Goal: Information Seeking & Learning: Learn about a topic

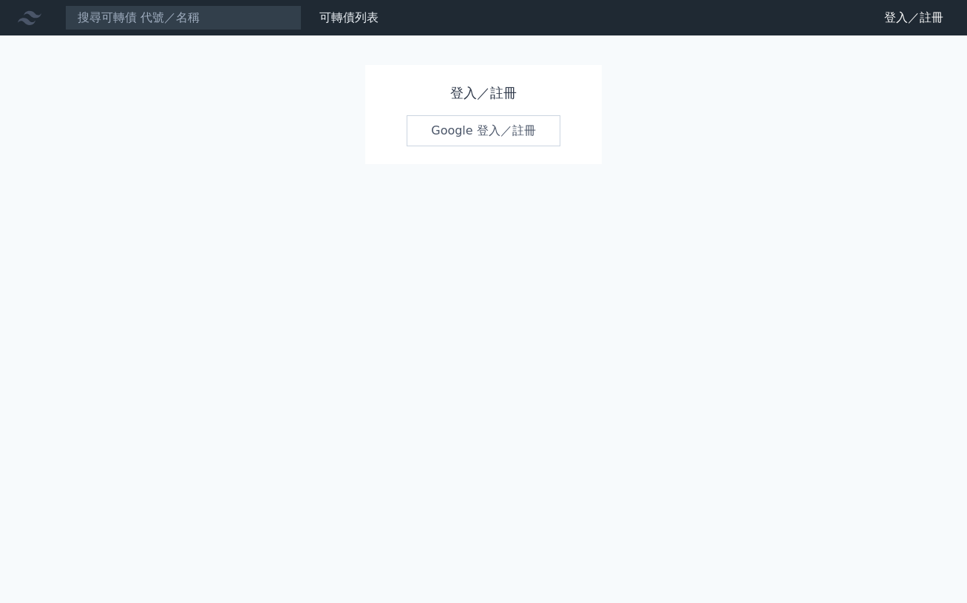
click at [470, 135] on link "Google 登入／註冊" at bounding box center [484, 130] width 154 height 31
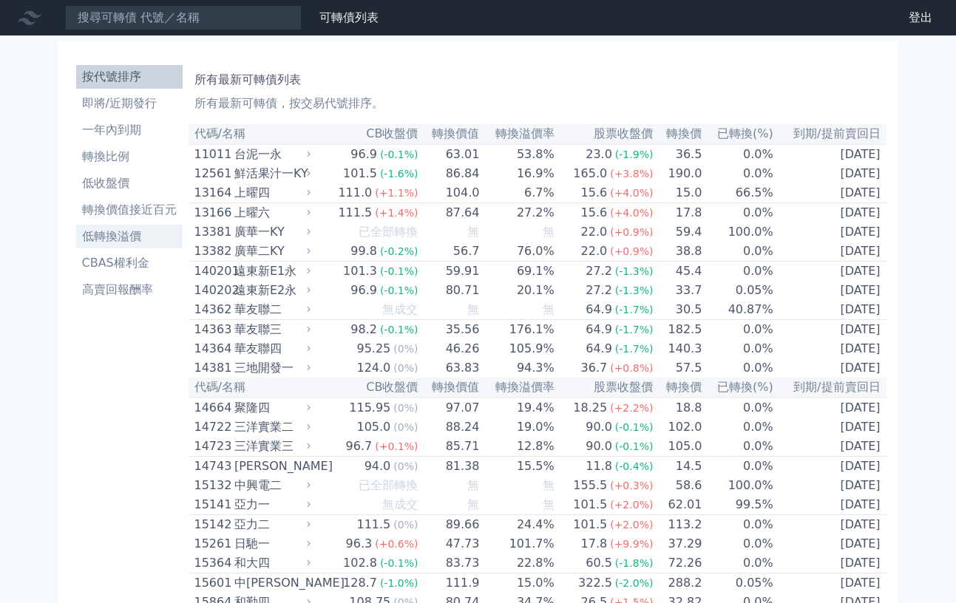
click at [131, 237] on li "低轉換溢價" at bounding box center [129, 237] width 106 height 18
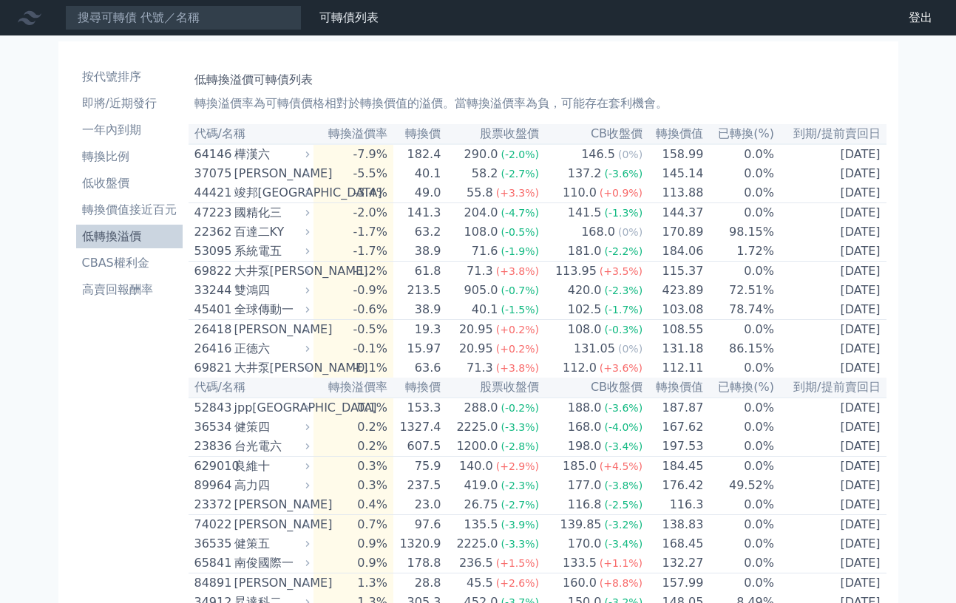
click at [470, 78] on h1 "低轉換溢價可轉債列表" at bounding box center [537, 80] width 686 height 18
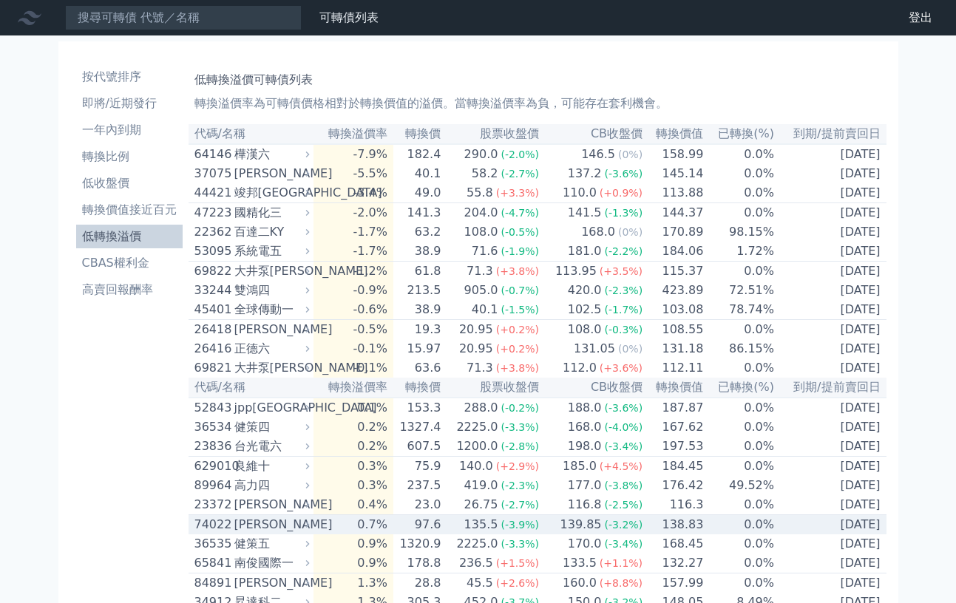
scroll to position [464, 0]
